Goal: Navigation & Orientation: Understand site structure

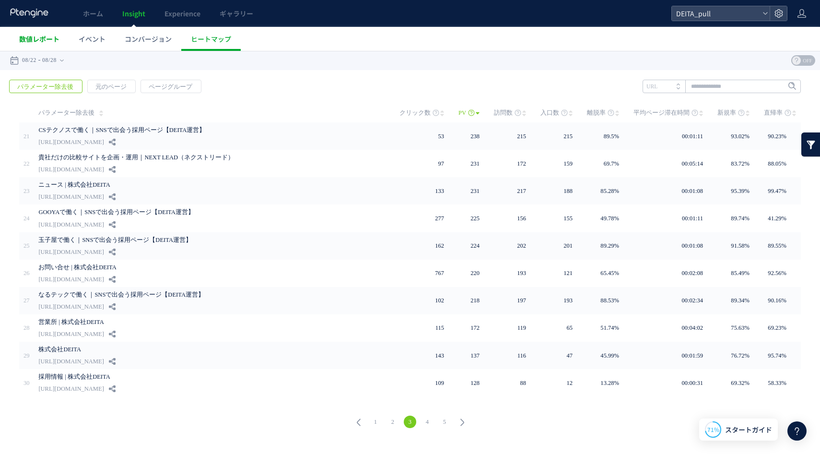
click at [34, 35] on span "数値レポート" at bounding box center [39, 39] width 40 height 10
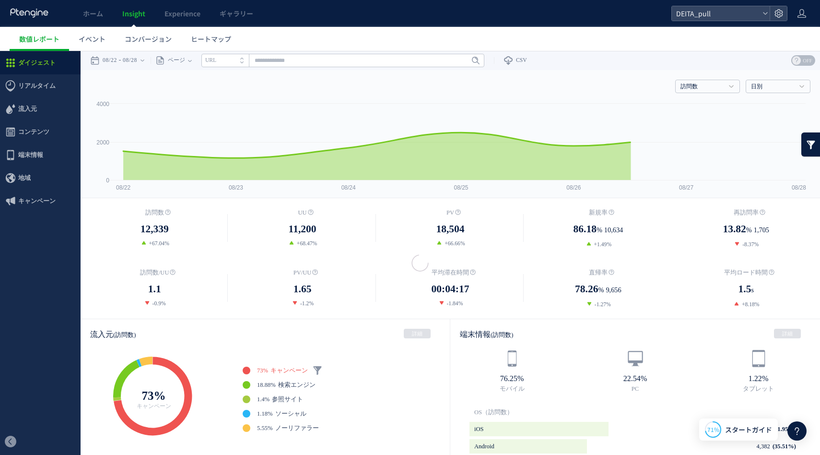
click at [32, 13] on icon at bounding box center [30, 13] width 40 height 10
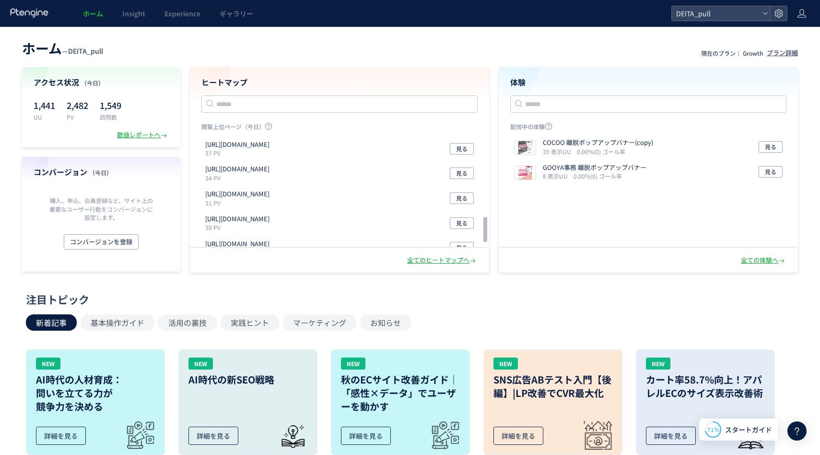
scroll to position [384, 0]
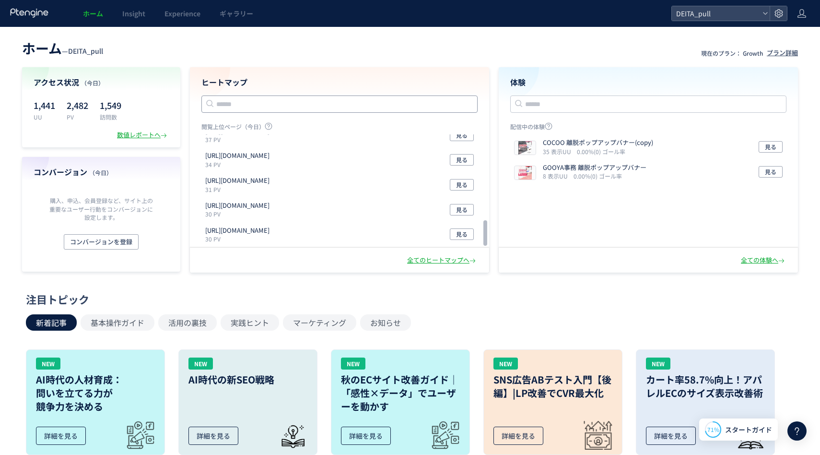
click at [295, 101] on input "text" at bounding box center [339, 103] width 276 height 17
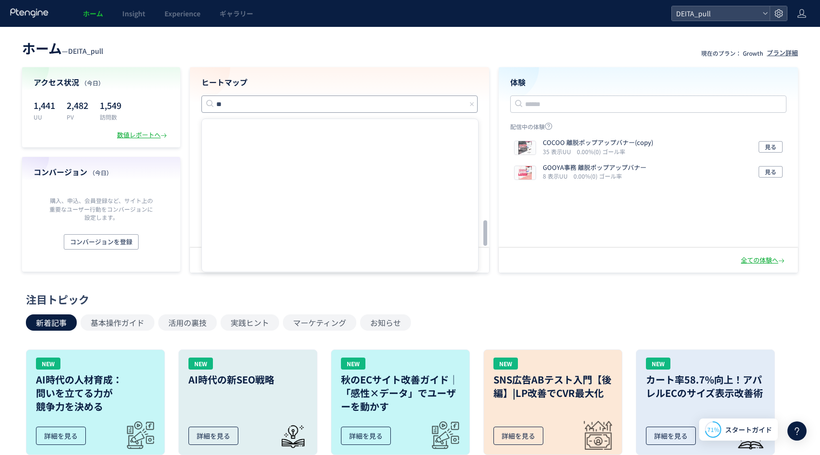
type input "*"
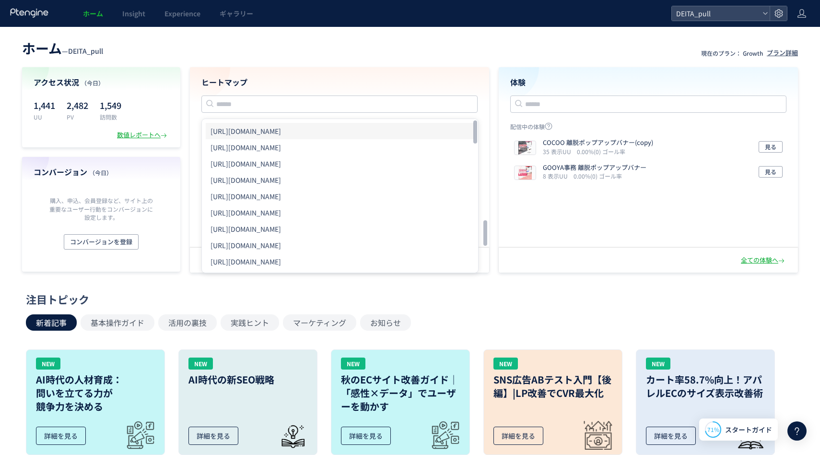
click at [311, 127] on li "[URL][DOMAIN_NAME]" at bounding box center [340, 131] width 269 height 16
type input "**********"
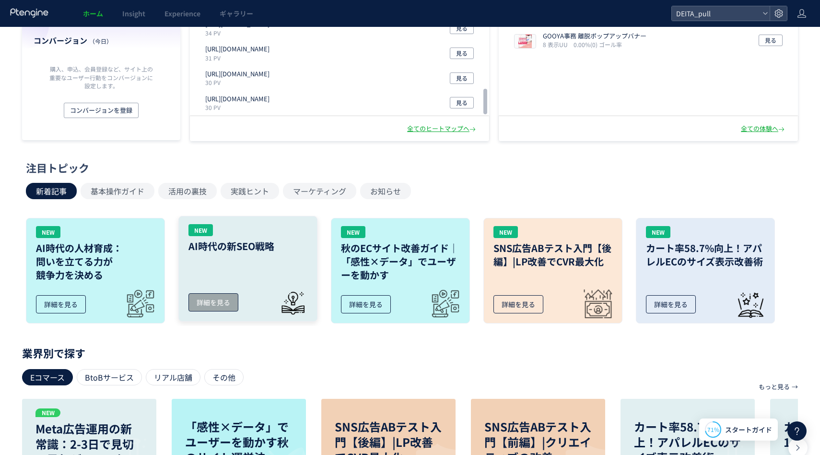
scroll to position [0, 0]
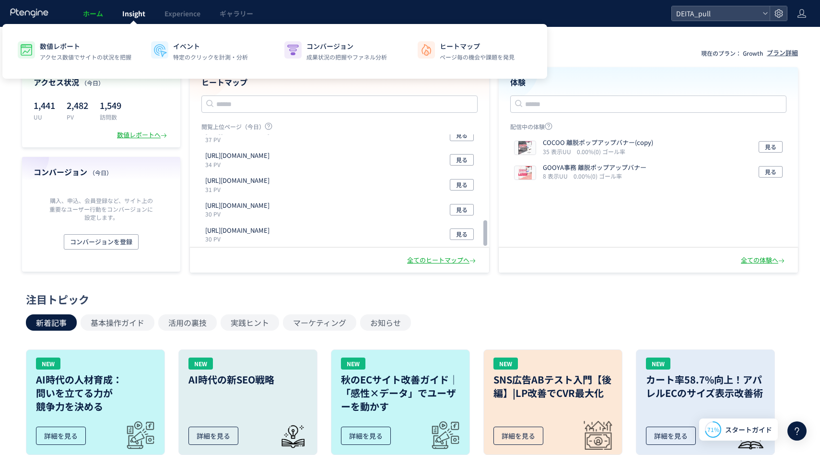
click at [137, 20] on link "Insight" at bounding box center [134, 13] width 42 height 27
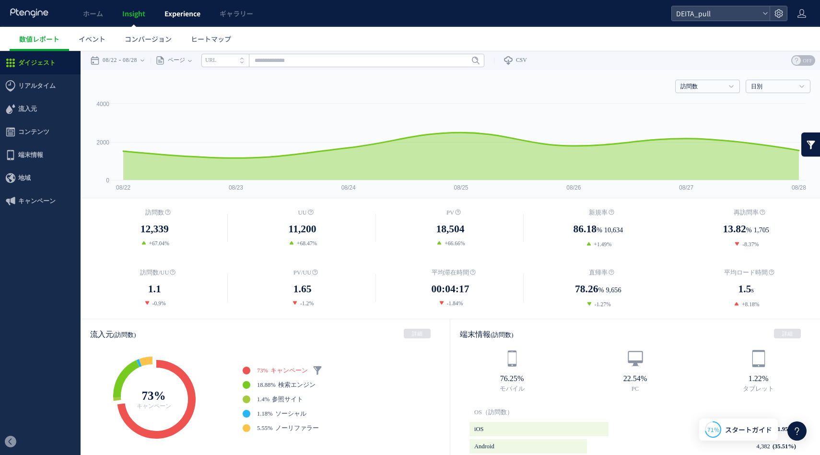
click at [189, 17] on span "Experience" at bounding box center [183, 14] width 36 height 10
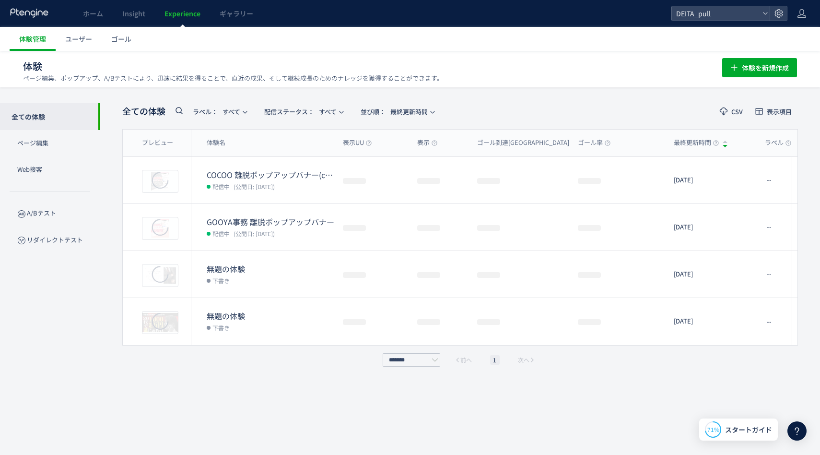
click at [235, 12] on div at bounding box center [410, 227] width 820 height 455
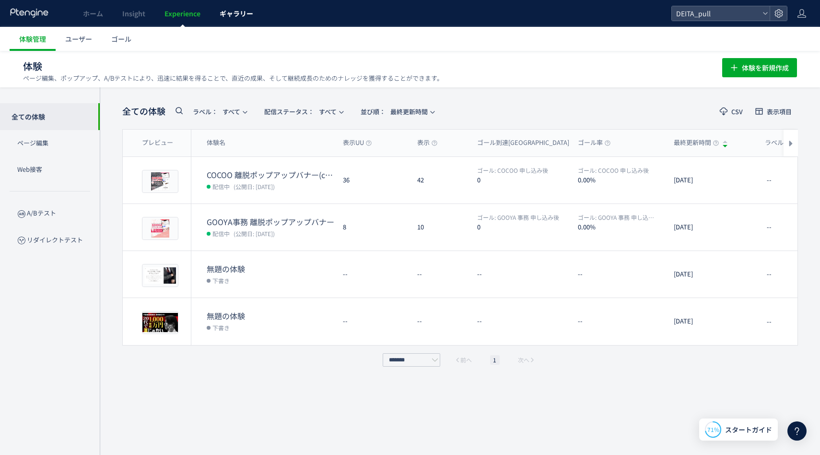
click at [235, 14] on span "ギャラリー" at bounding box center [237, 14] width 34 height 10
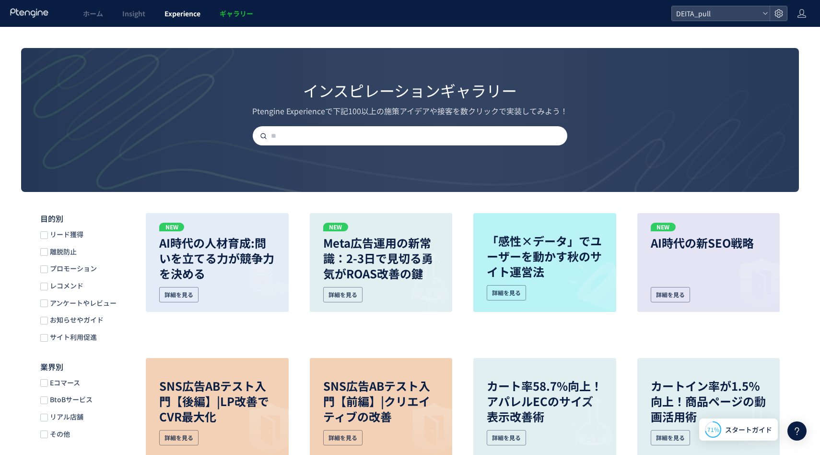
click at [199, 14] on span "Experience" at bounding box center [183, 14] width 36 height 10
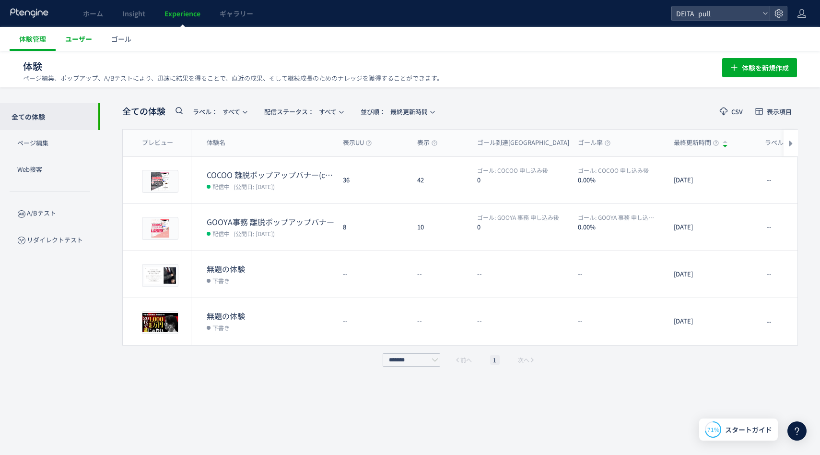
click at [86, 38] on span "ユーザー" at bounding box center [78, 39] width 27 height 10
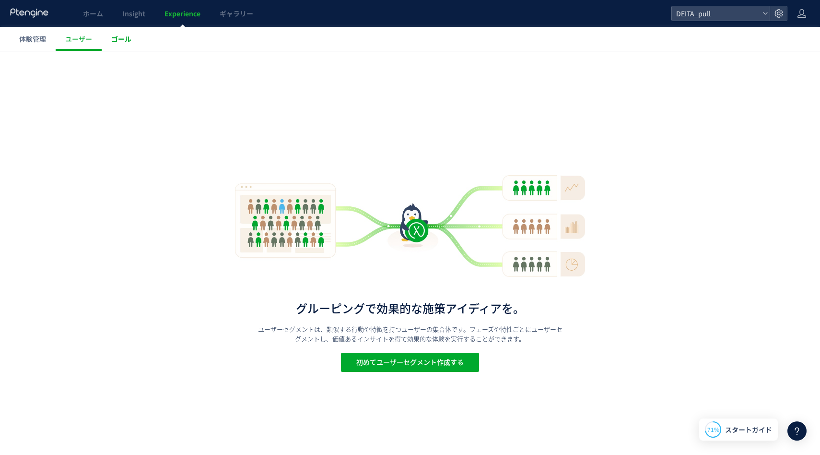
click at [123, 45] on link "ゴール" at bounding box center [121, 39] width 39 height 24
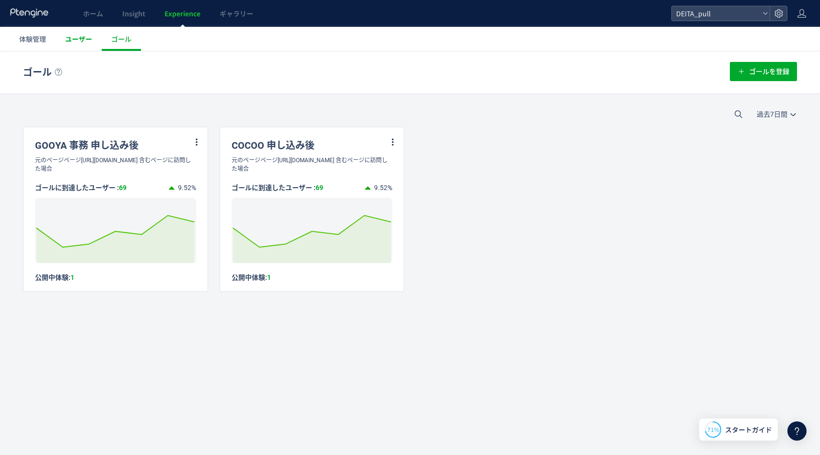
click at [84, 45] on link "ユーザー" at bounding box center [79, 39] width 46 height 24
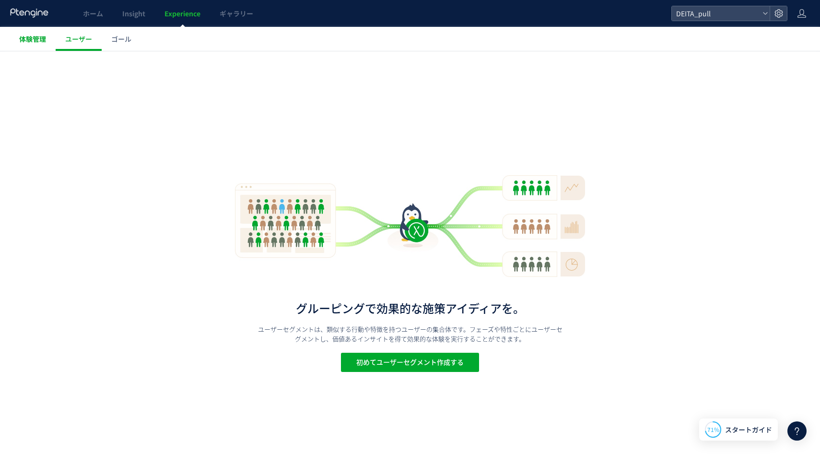
click at [46, 36] on link "体験管理" at bounding box center [33, 39] width 46 height 24
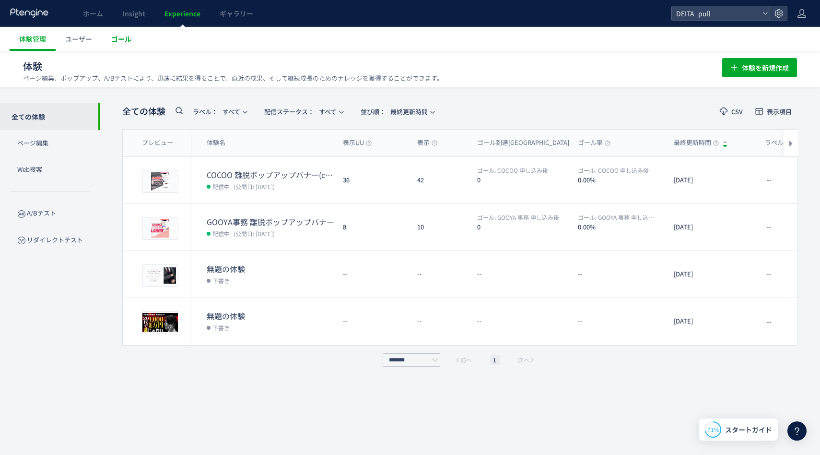
click at [128, 27] on link "ゴール" at bounding box center [121, 39] width 39 height 24
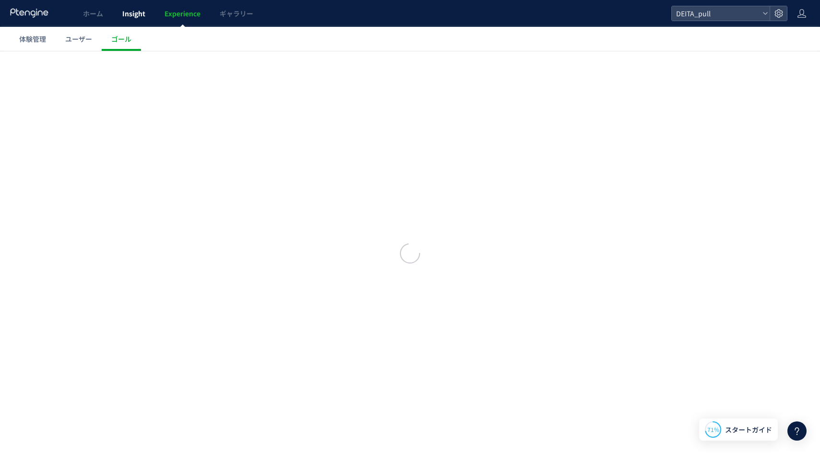
click at [128, 20] on link "Insight" at bounding box center [134, 13] width 42 height 27
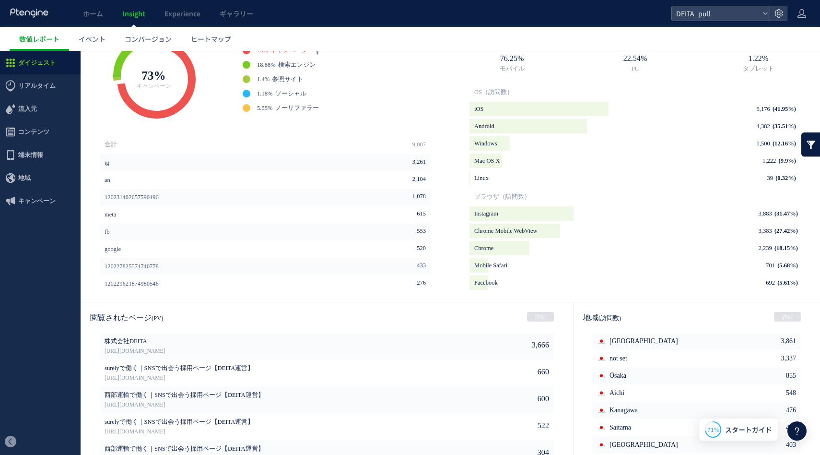
scroll to position [321, 0]
